Goal: Task Accomplishment & Management: Complete application form

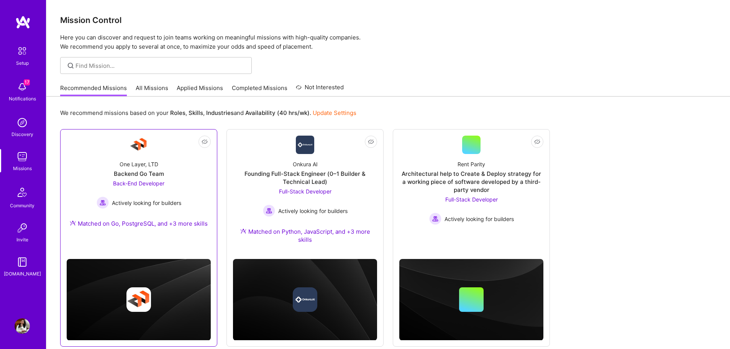
click at [184, 202] on div "One Layer, LTD Backend Go Team Back-End Developer Actively looking for builders…" at bounding box center [139, 195] width 144 height 83
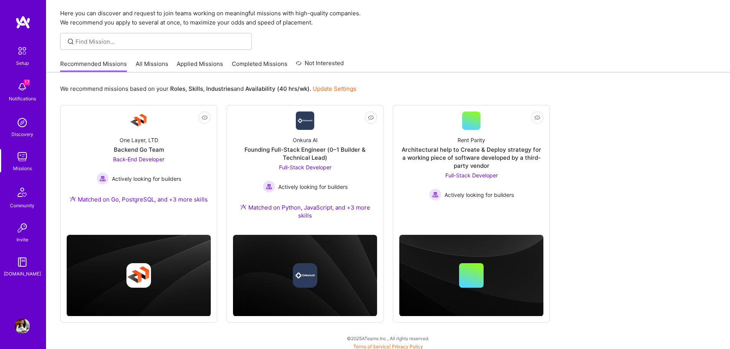
scroll to position [27, 0]
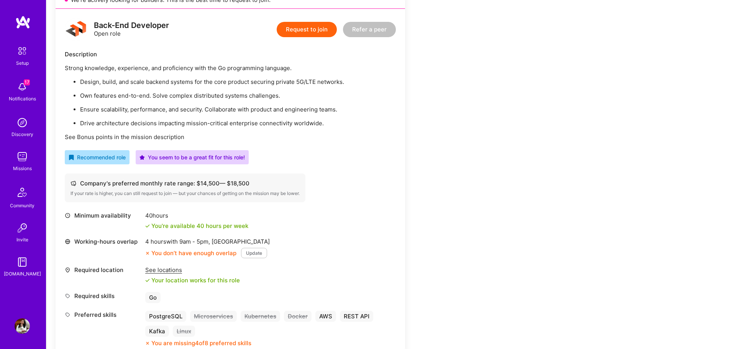
scroll to position [230, 0]
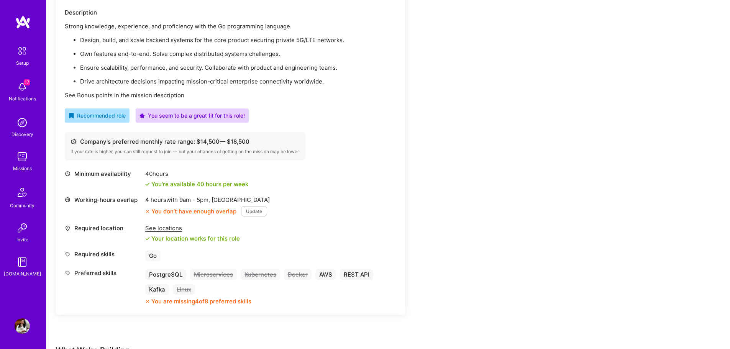
click at [372, 143] on div "Company's preferred monthly rate range: $ 14,500 — $ 18,500 If your rate is hig…" at bounding box center [230, 146] width 331 height 29
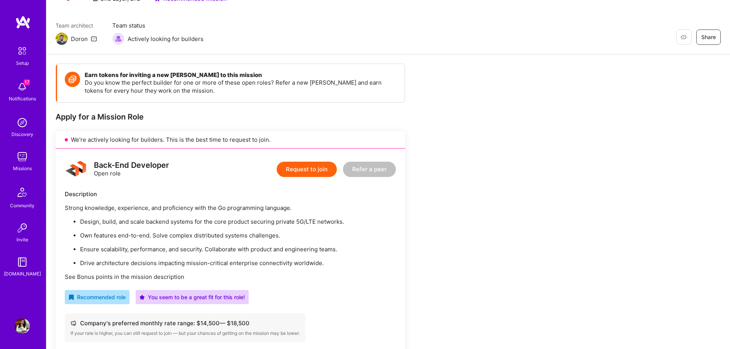
scroll to position [0, 0]
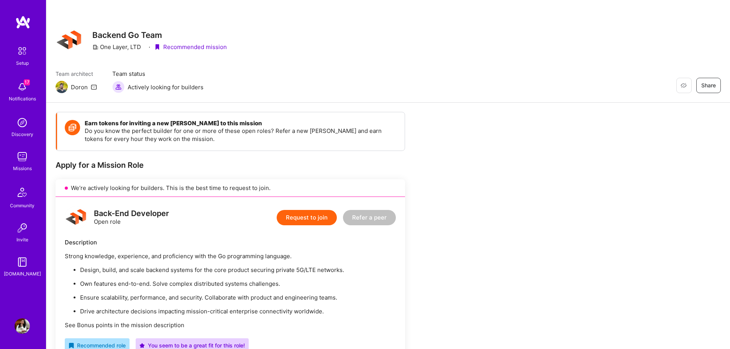
click at [108, 45] on div "One Layer, LTD" at bounding box center [116, 47] width 49 height 8
drag, startPoint x: 108, startPoint y: 45, endPoint x: 138, endPoint y: 46, distance: 30.3
click at [138, 46] on div "One Layer, LTD" at bounding box center [116, 47] width 49 height 8
click at [292, 211] on button "Request to join" at bounding box center [307, 217] width 60 height 15
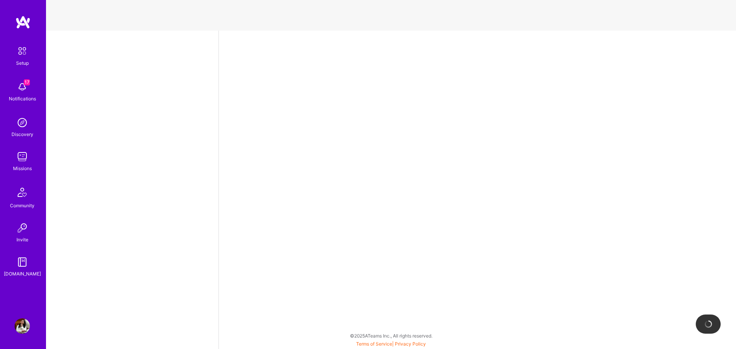
select select "US"
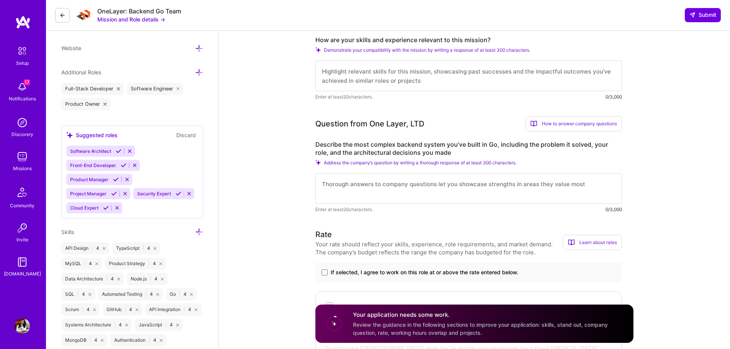
scroll to position [395, 0]
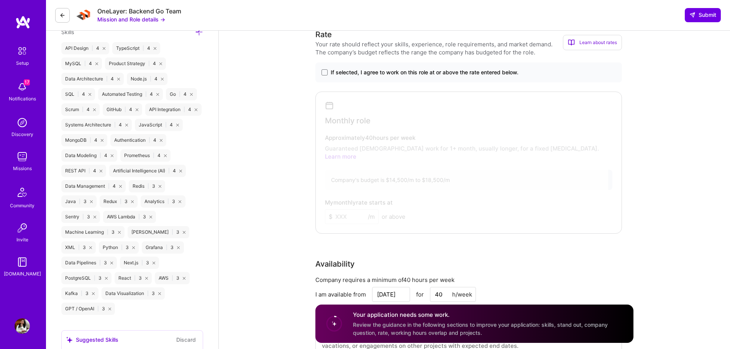
scroll to position [569, 0]
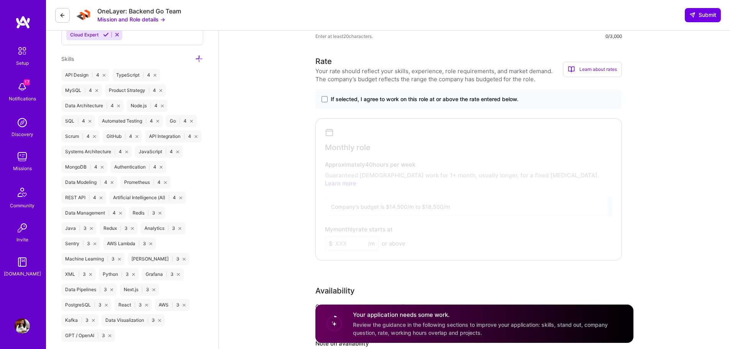
click at [441, 101] on span "If selected, I agree to work on this role at or above the rate entered below." at bounding box center [425, 99] width 188 height 8
click at [0, 0] on input "If selected, I agree to work on this role at or above the rate entered below." at bounding box center [0, 0] width 0 height 0
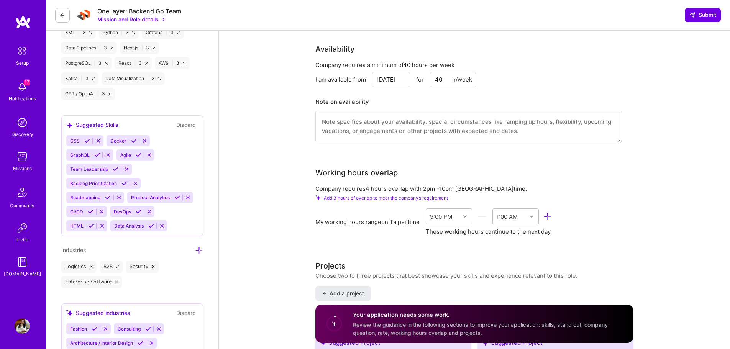
scroll to position [797, 0]
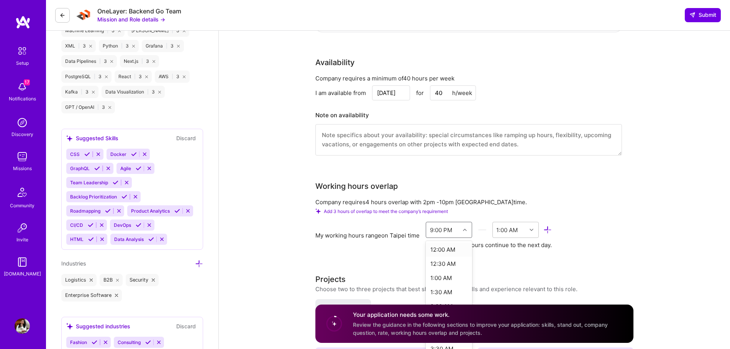
click at [461, 225] on div at bounding box center [466, 230] width 12 height 10
click at [517, 226] on div "1:00 AM" at bounding box center [506, 230] width 21 height 8
click at [519, 271] on div "10:00 PM" at bounding box center [516, 278] width 46 height 14
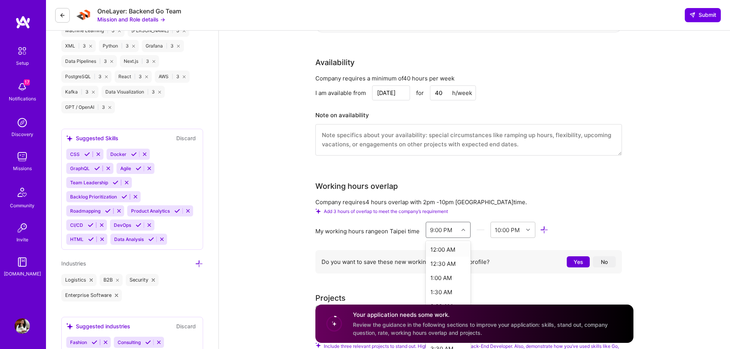
click at [461, 225] on div at bounding box center [465, 230] width 12 height 10
click at [454, 278] on div "6:00 PM" at bounding box center [448, 282] width 45 height 14
click at [507, 226] on div "End Time" at bounding box center [507, 230] width 26 height 8
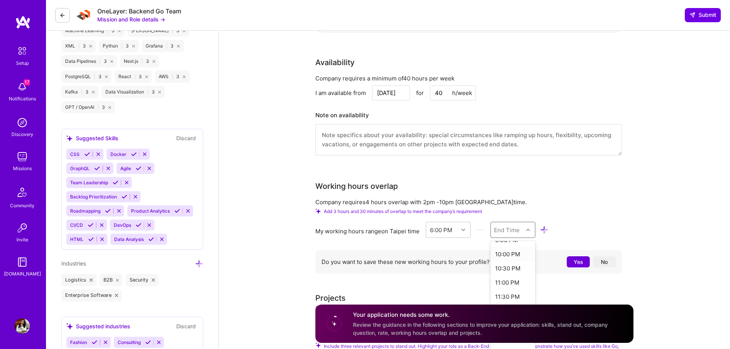
click at [516, 247] on div "10:00 PM" at bounding box center [513, 254] width 45 height 14
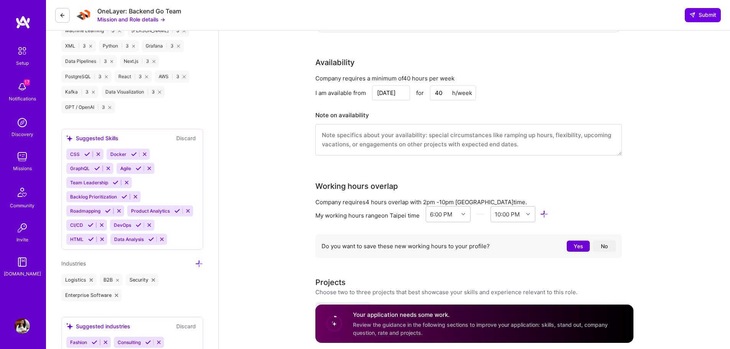
click at [592, 184] on div "Working hours overlap Company requires 4 hours overlap with 2pm - 10pm [GEOGRAP…" at bounding box center [469, 221] width 307 height 81
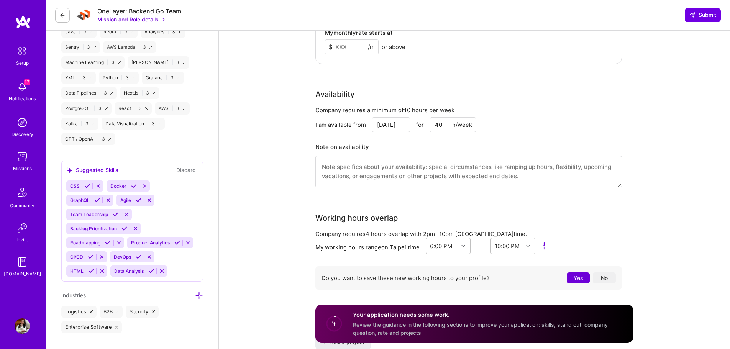
scroll to position [766, 0]
click at [396, 122] on input "[DATE]" at bounding box center [391, 124] width 38 height 15
click at [355, 133] on button "Next Month" at bounding box center [337, 128] width 38 height 10
type input "[DATE]"
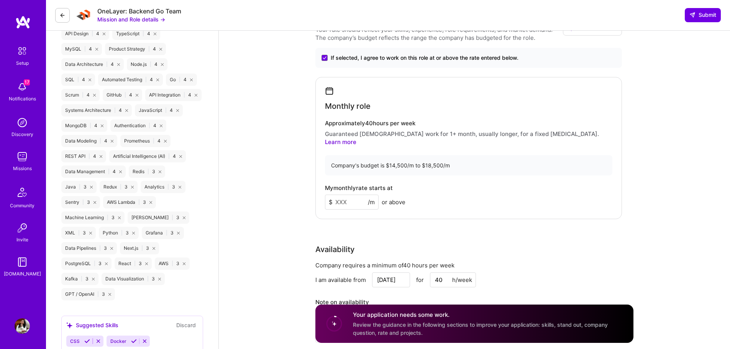
scroll to position [602, 0]
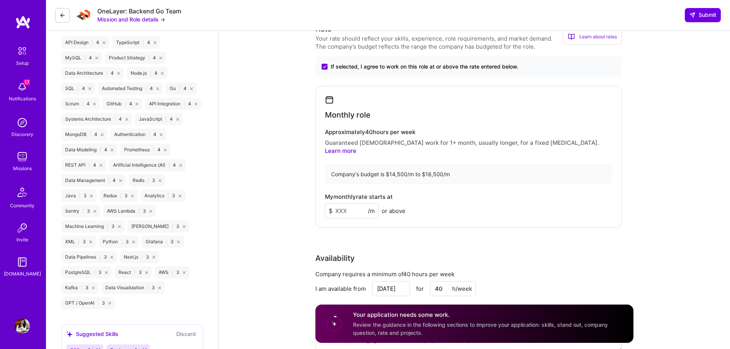
click at [356, 204] on input at bounding box center [352, 211] width 54 height 15
type input "15000"
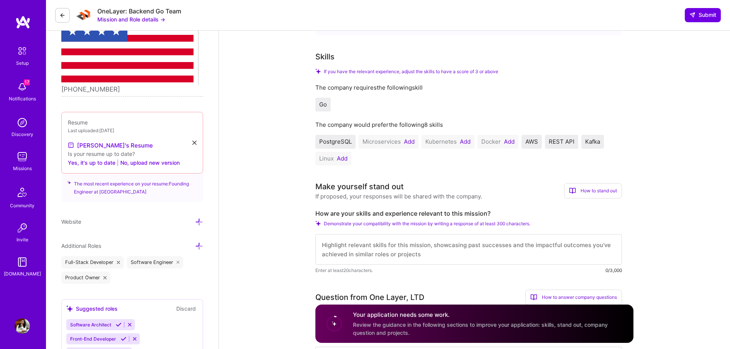
scroll to position [219, 0]
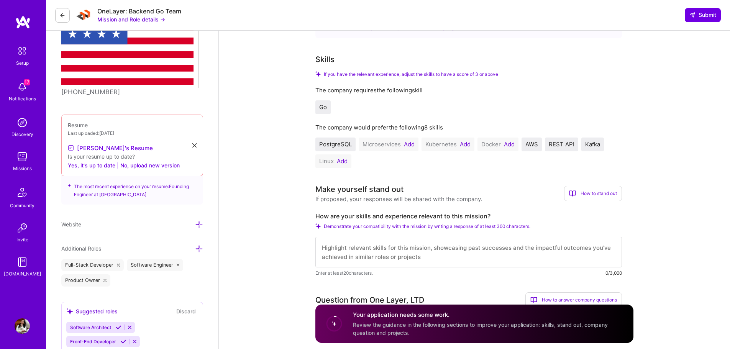
click at [406, 146] on button "Add" at bounding box center [409, 144] width 11 height 6
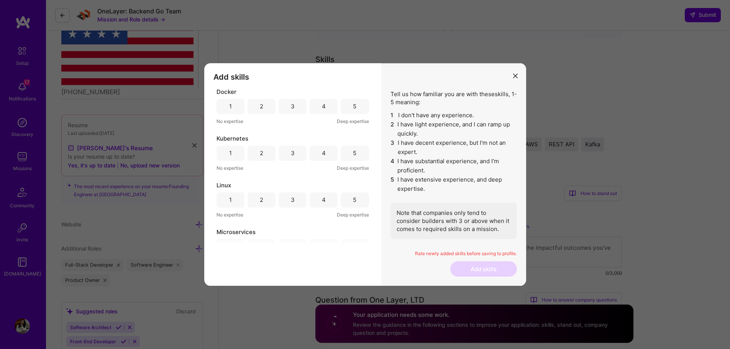
scroll to position [21, 0]
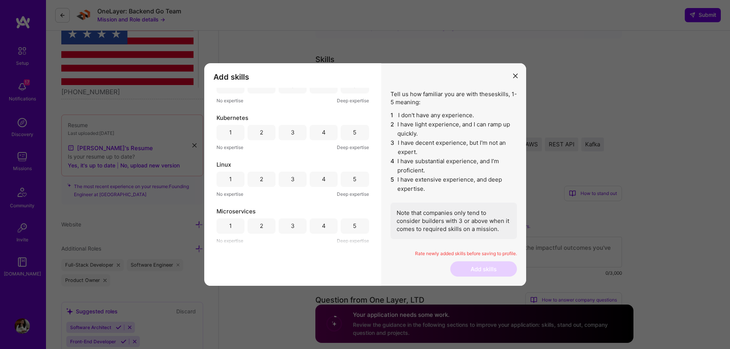
click at [310, 226] on div "4" at bounding box center [324, 226] width 28 height 15
click at [319, 225] on div "4" at bounding box center [324, 226] width 28 height 15
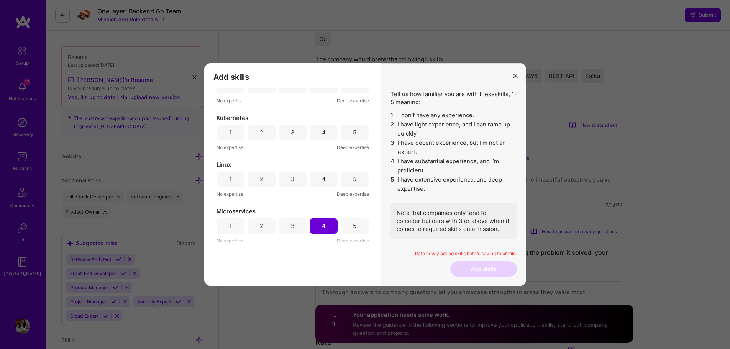
scroll to position [0, 0]
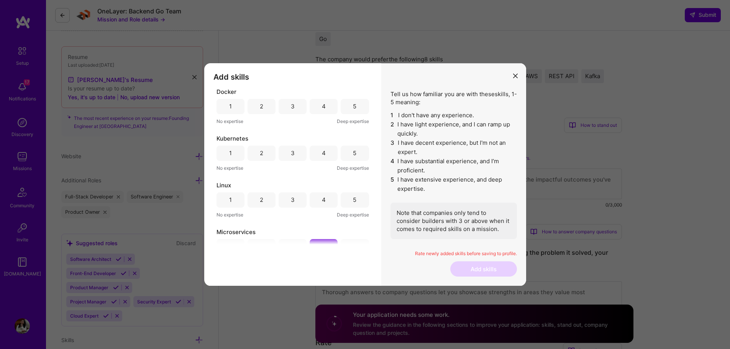
click at [288, 108] on div "3" at bounding box center [293, 106] width 28 height 15
click at [491, 261] on div "Rate newly added skills before saving to profile." at bounding box center [454, 256] width 127 height 11
click at [519, 76] on button "modal" at bounding box center [515, 75] width 9 height 13
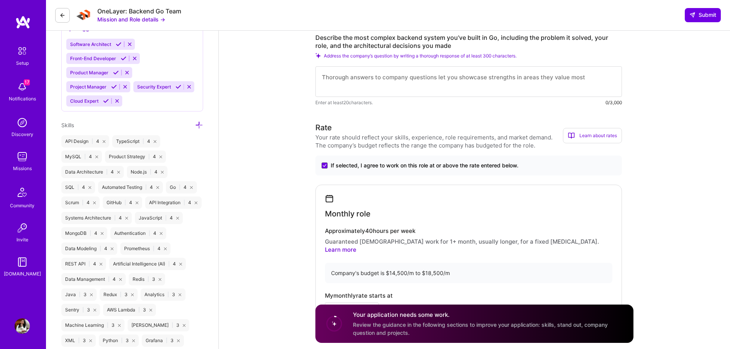
scroll to position [502, 0]
click at [145, 289] on div "API Design | 4 TypeScript | 4 MySQL | 4 Product Strategy | 4 Data Architecture …" at bounding box center [132, 272] width 142 height 273
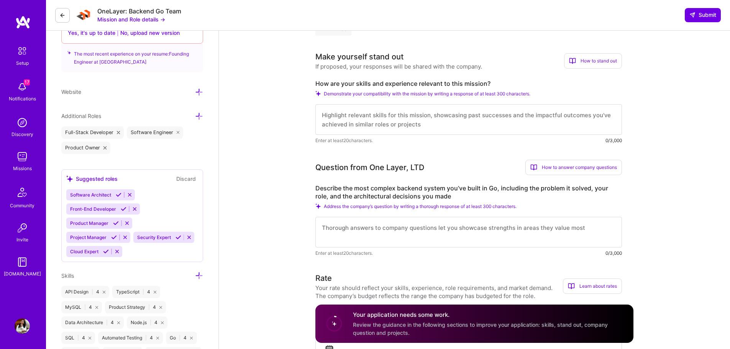
scroll to position [340, 0]
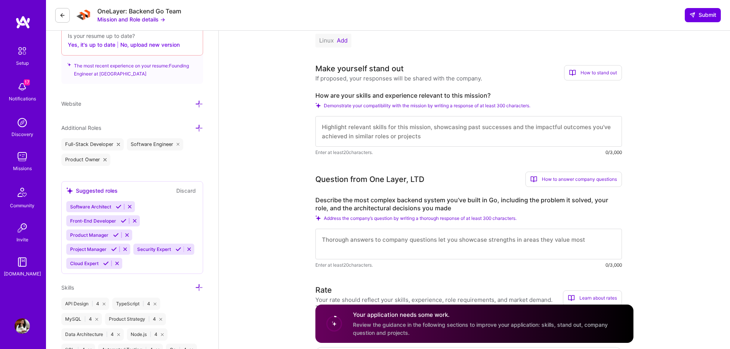
click at [200, 284] on icon at bounding box center [199, 288] width 8 height 8
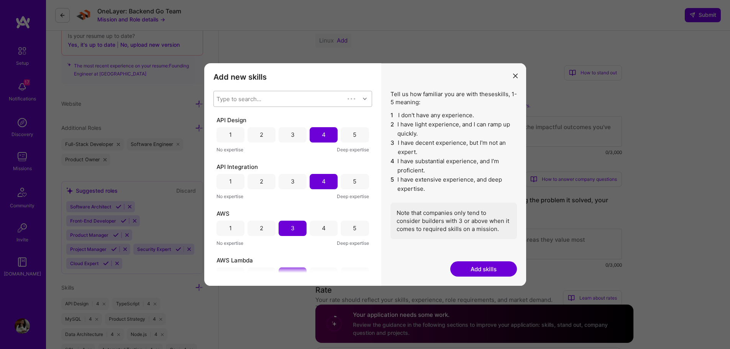
click at [290, 95] on div "Type to search..." at bounding box center [279, 98] width 131 height 15
type input "microse"
click at [247, 120] on div "Microservices" at bounding box center [293, 119] width 150 height 8
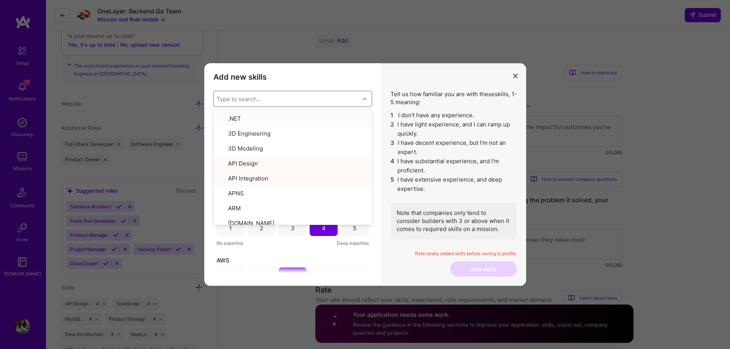
click at [421, 118] on li "1 I don't have any experience." at bounding box center [454, 115] width 127 height 9
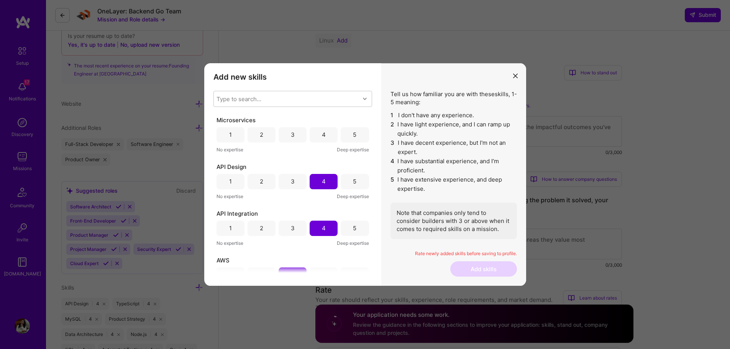
click at [313, 135] on div "4" at bounding box center [324, 134] width 28 height 15
click at [293, 100] on div "Type to search..." at bounding box center [287, 98] width 146 height 15
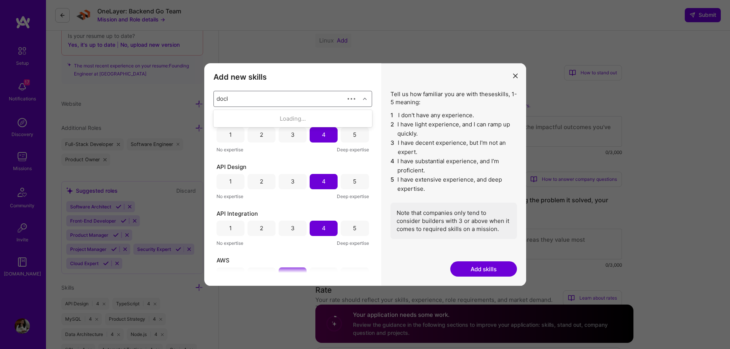
type input "docker"
click at [237, 117] on div "Docker" at bounding box center [293, 119] width 150 height 8
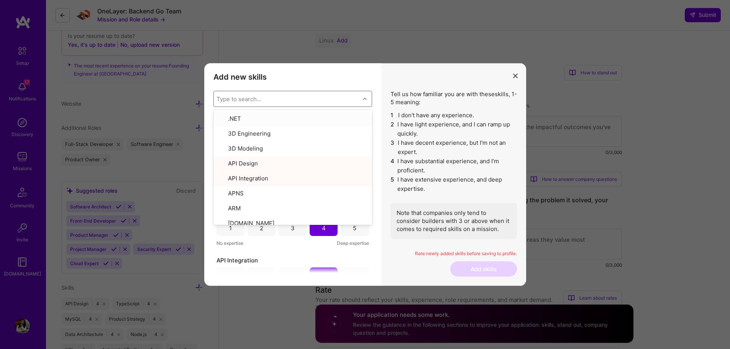
click at [446, 116] on li "1 I don't have any experience." at bounding box center [454, 115] width 127 height 9
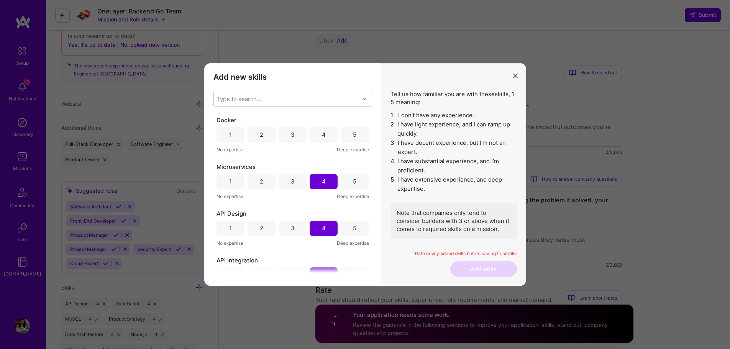
click at [285, 136] on div "3" at bounding box center [293, 134] width 28 height 15
click at [487, 267] on button "Add skills" at bounding box center [483, 268] width 67 height 15
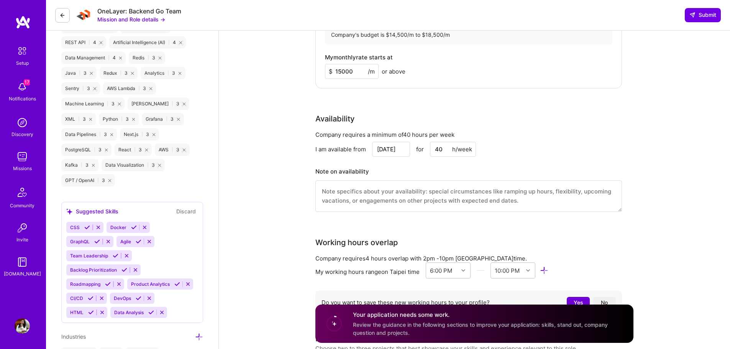
scroll to position [710, 0]
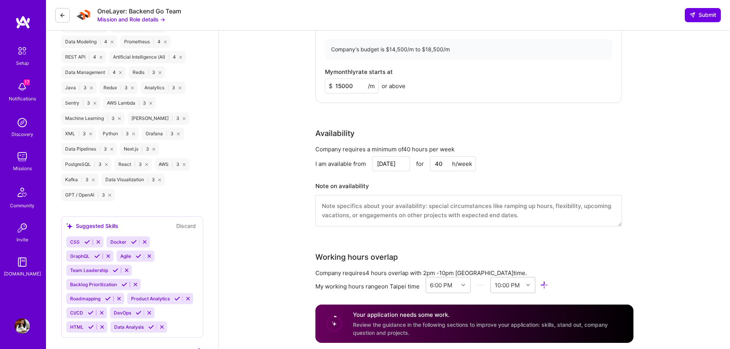
click at [502, 145] on div "Company requires a minimum of 40 hours per week" at bounding box center [469, 149] width 307 height 8
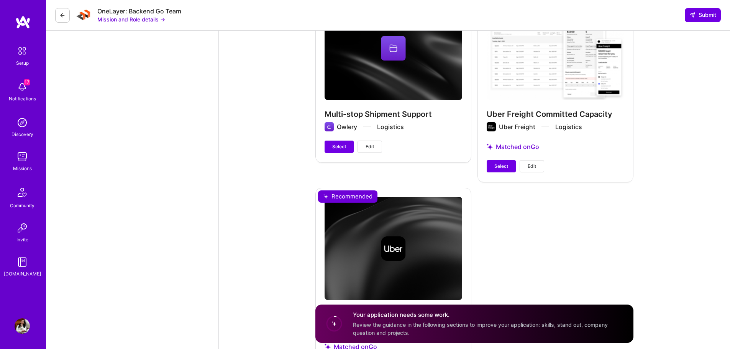
scroll to position [2127, 0]
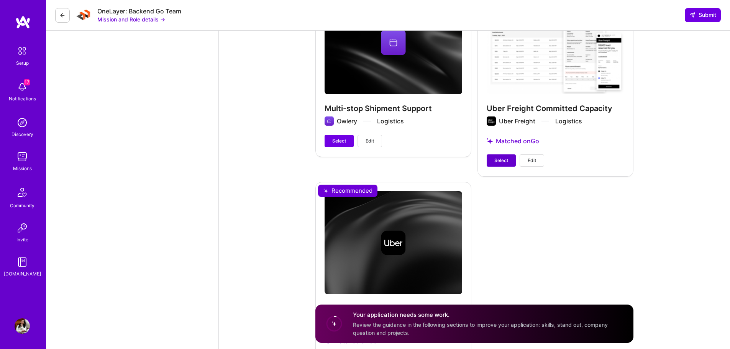
click at [495, 157] on span "Select" at bounding box center [502, 160] width 14 height 7
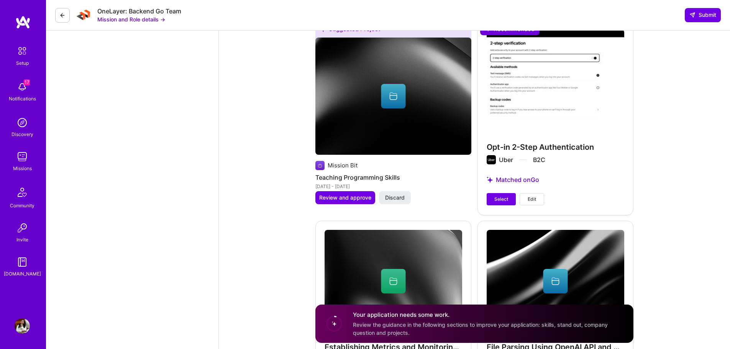
scroll to position [1705, 0]
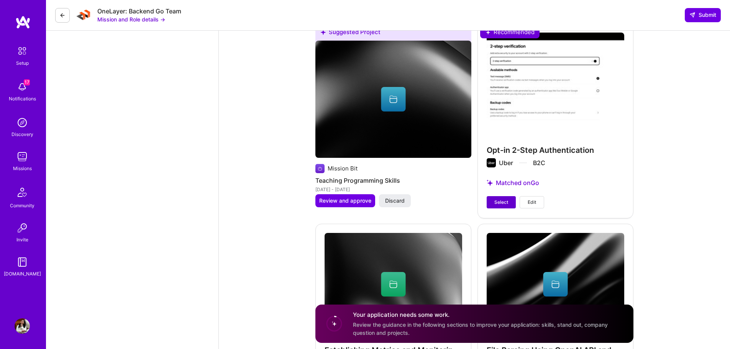
click at [499, 196] on button "Select" at bounding box center [501, 202] width 29 height 12
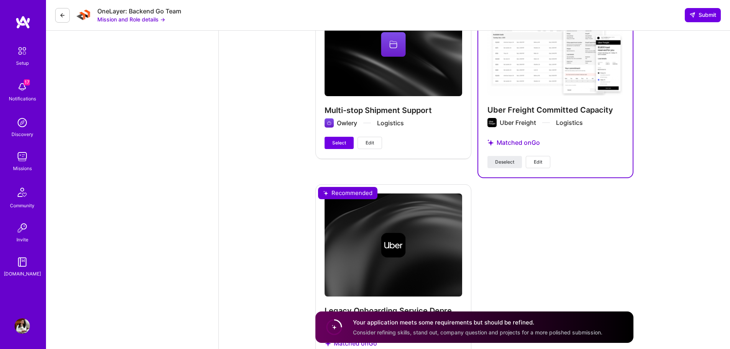
scroll to position [2201, 0]
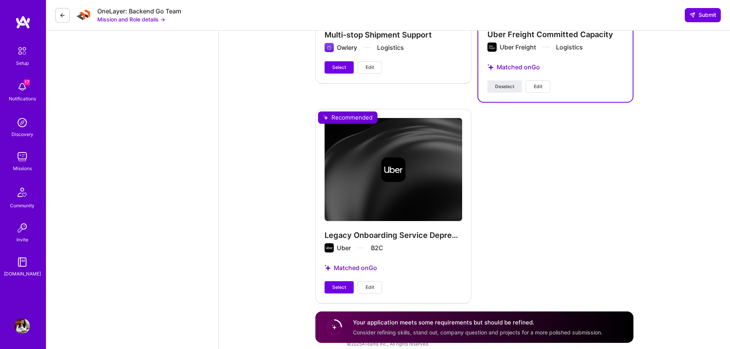
click at [333, 271] on div "Legacy Onboarding Service Deprecation Uber B2C Matched on Go Select Edit" at bounding box center [394, 206] width 156 height 194
click at [334, 273] on div "Legacy Onboarding Service Deprecation Uber B2C Matched on Go Select Edit" at bounding box center [394, 206] width 156 height 194
click at [334, 284] on span "Select" at bounding box center [339, 287] width 14 height 7
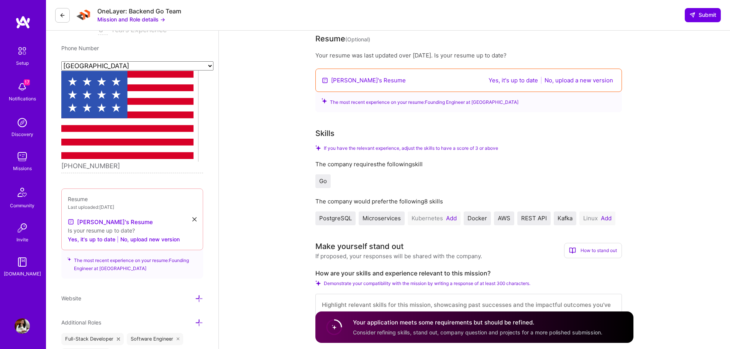
scroll to position [64, 0]
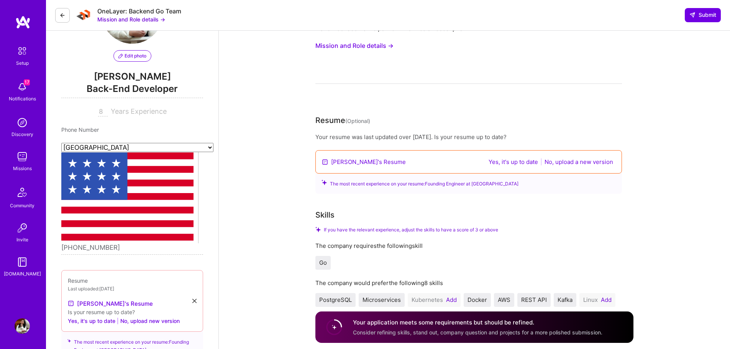
click at [507, 162] on button "Yes, it's up to date" at bounding box center [514, 162] width 54 height 9
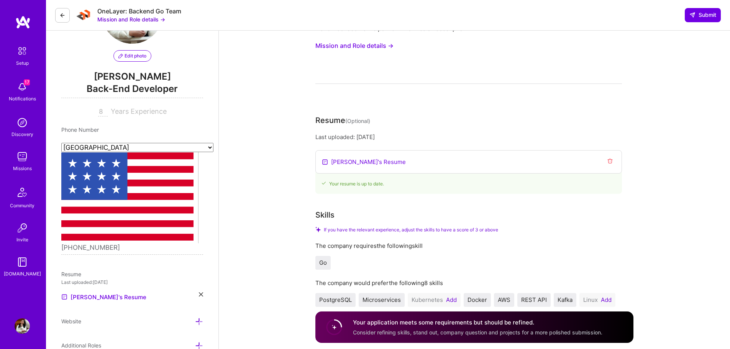
scroll to position [0, 0]
